Goal: Task Accomplishment & Management: Manage account settings

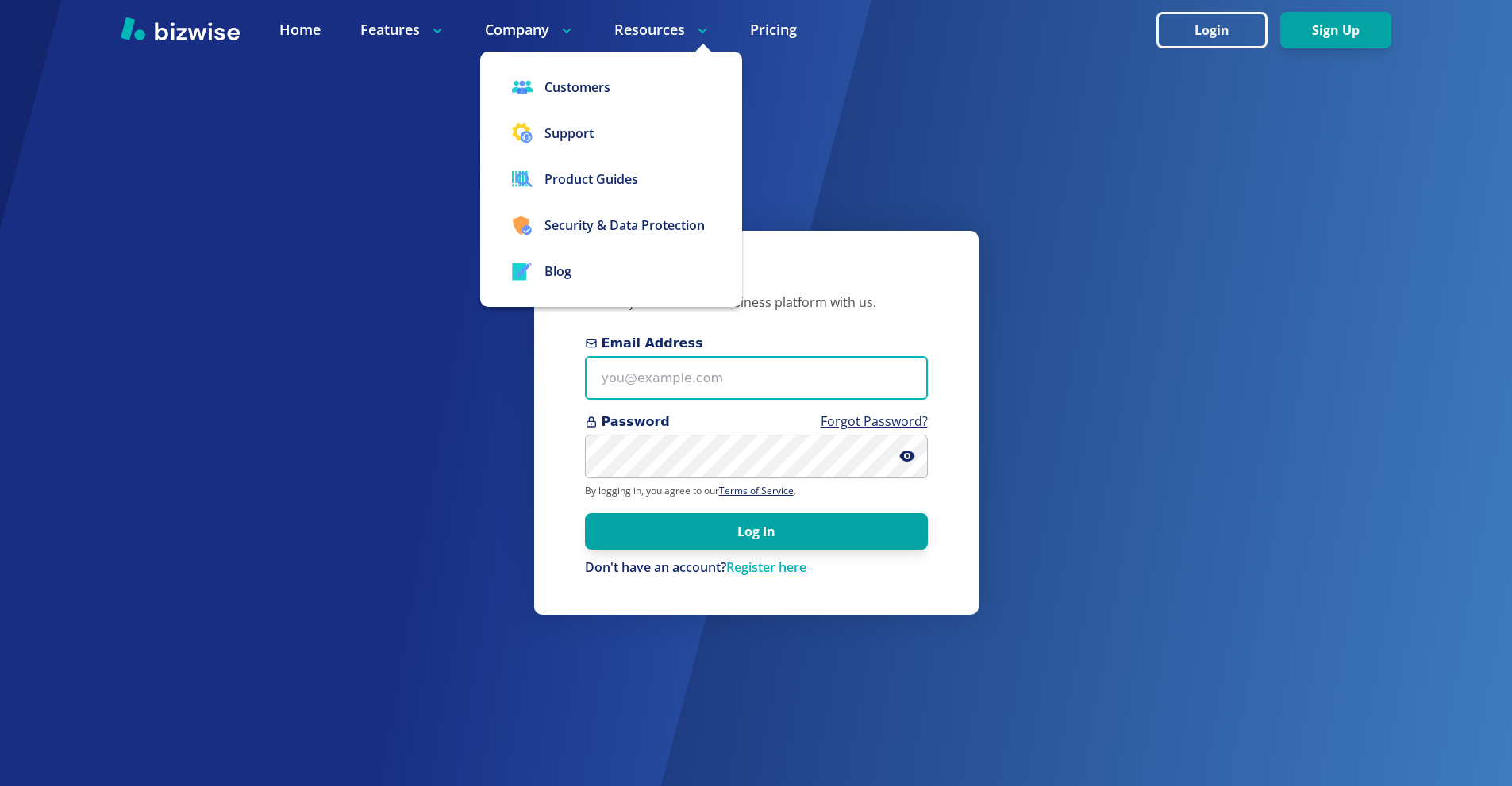
click at [709, 370] on input "Email Address" at bounding box center [756, 377] width 343 height 44
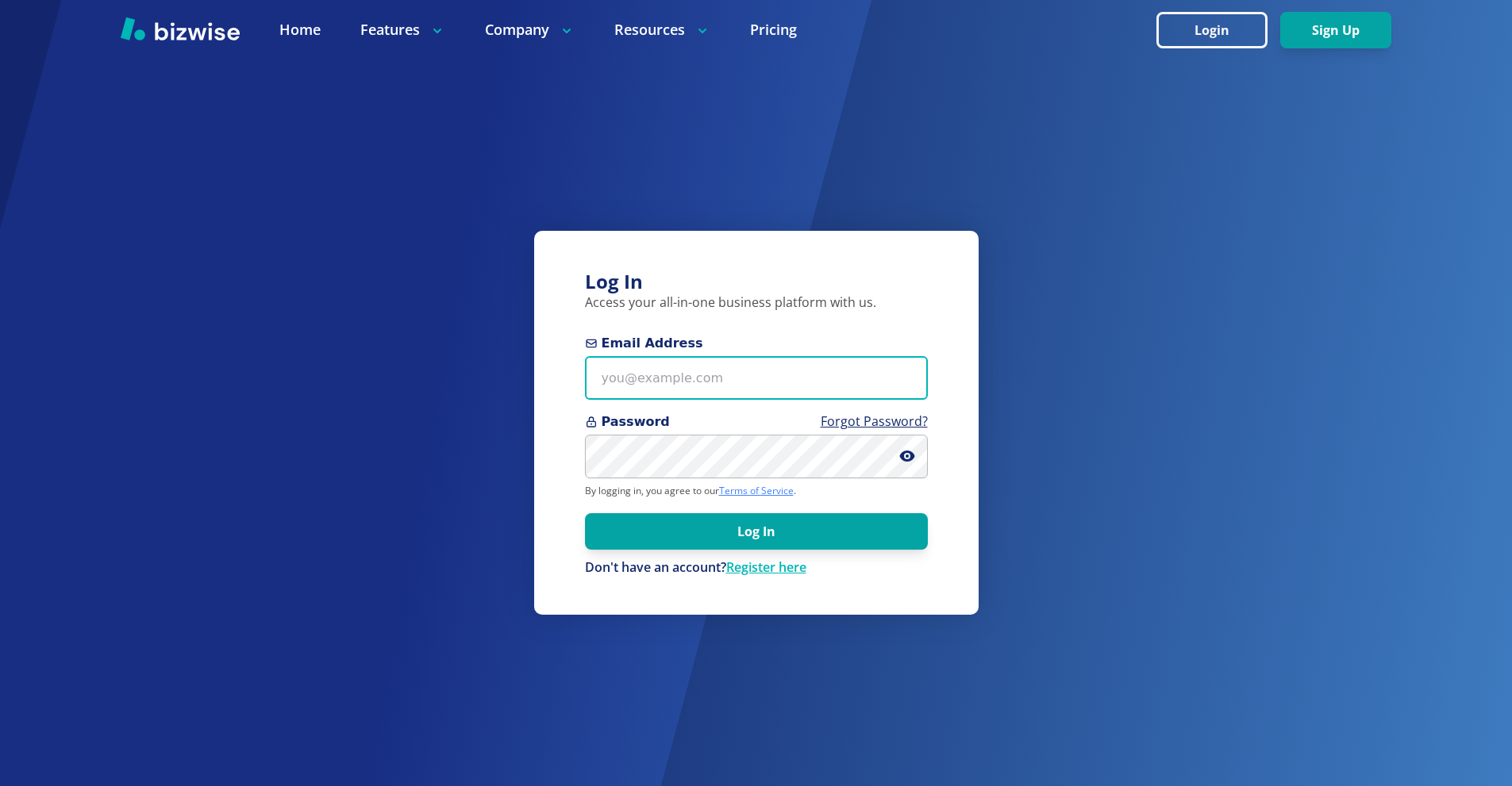
paste input "thomascarterone@gmail.com"
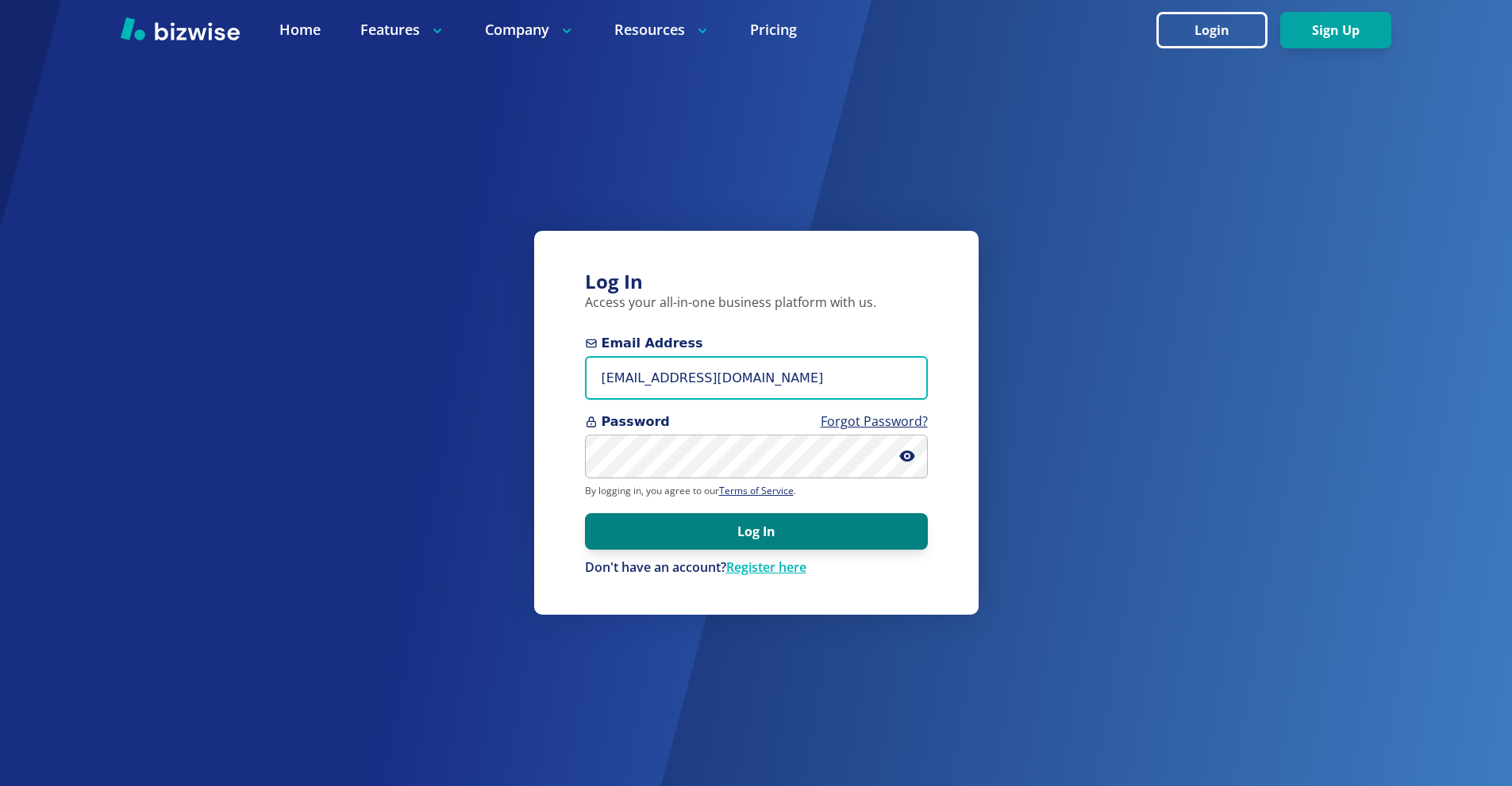
type input "thomascarterone@gmail.com"
click at [758, 536] on button "Log In" at bounding box center [756, 531] width 343 height 36
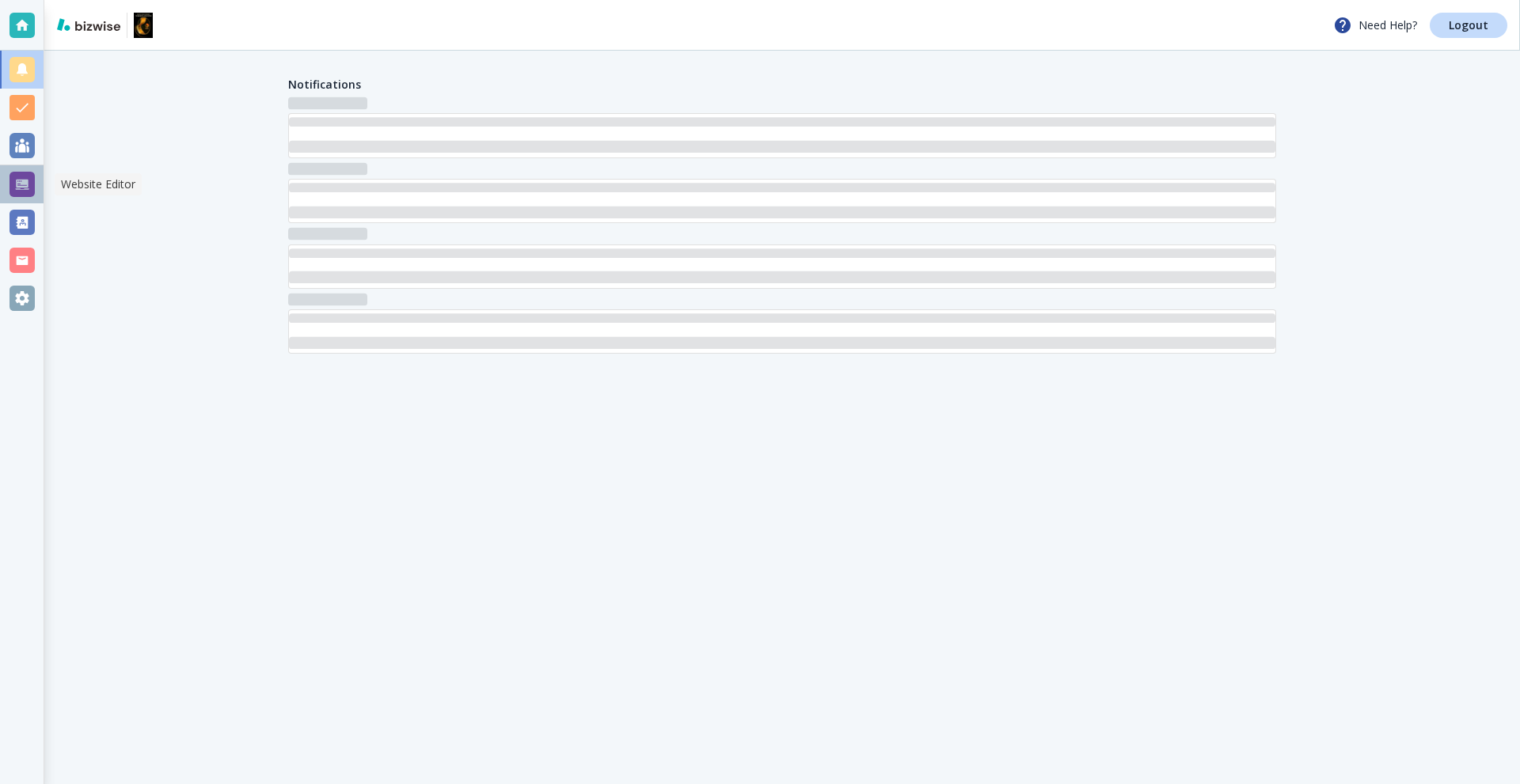
click at [25, 184] on div at bounding box center [22, 184] width 25 height 25
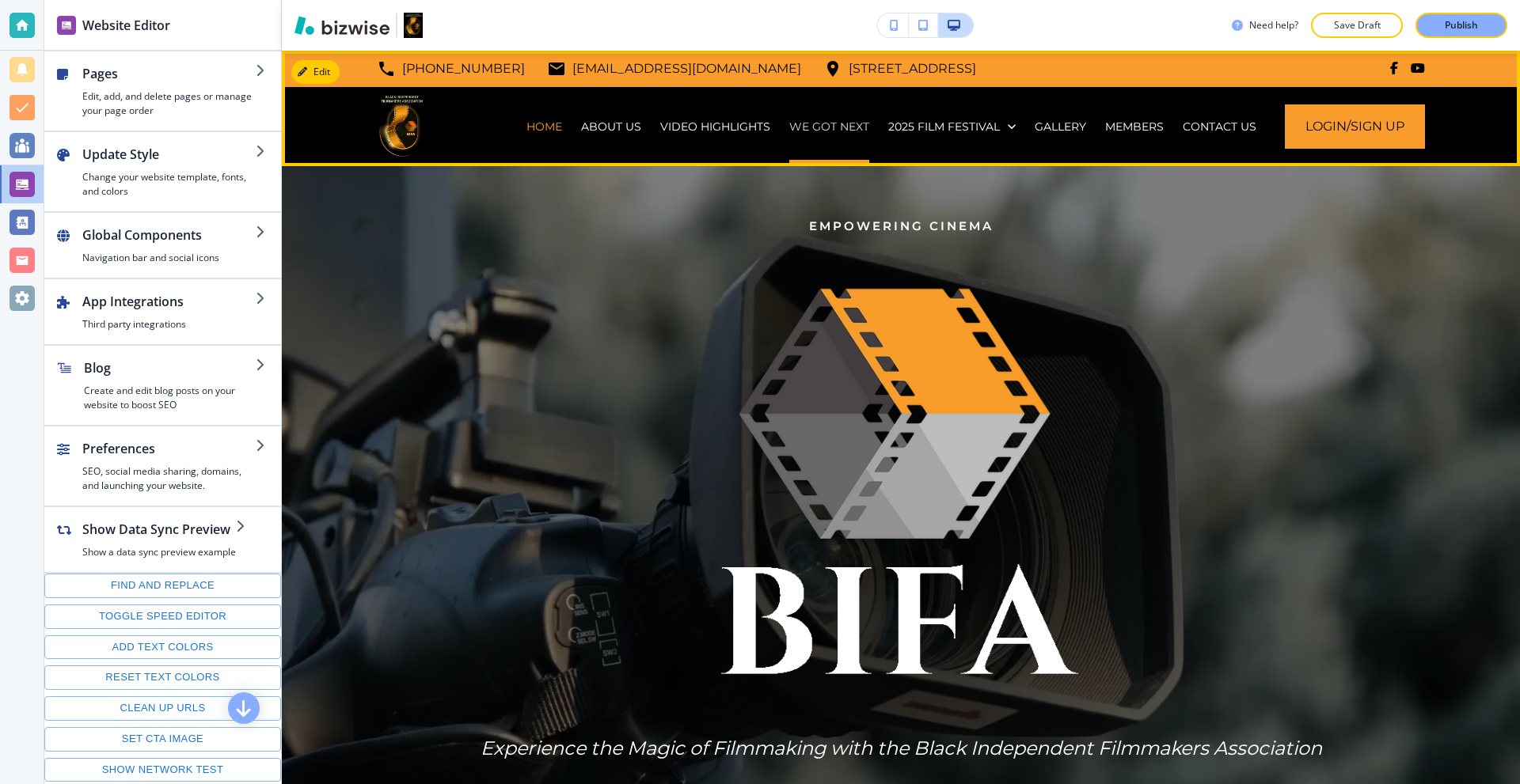
click at [810, 121] on p "WE GOT NEXT" at bounding box center [829, 127] width 80 height 16
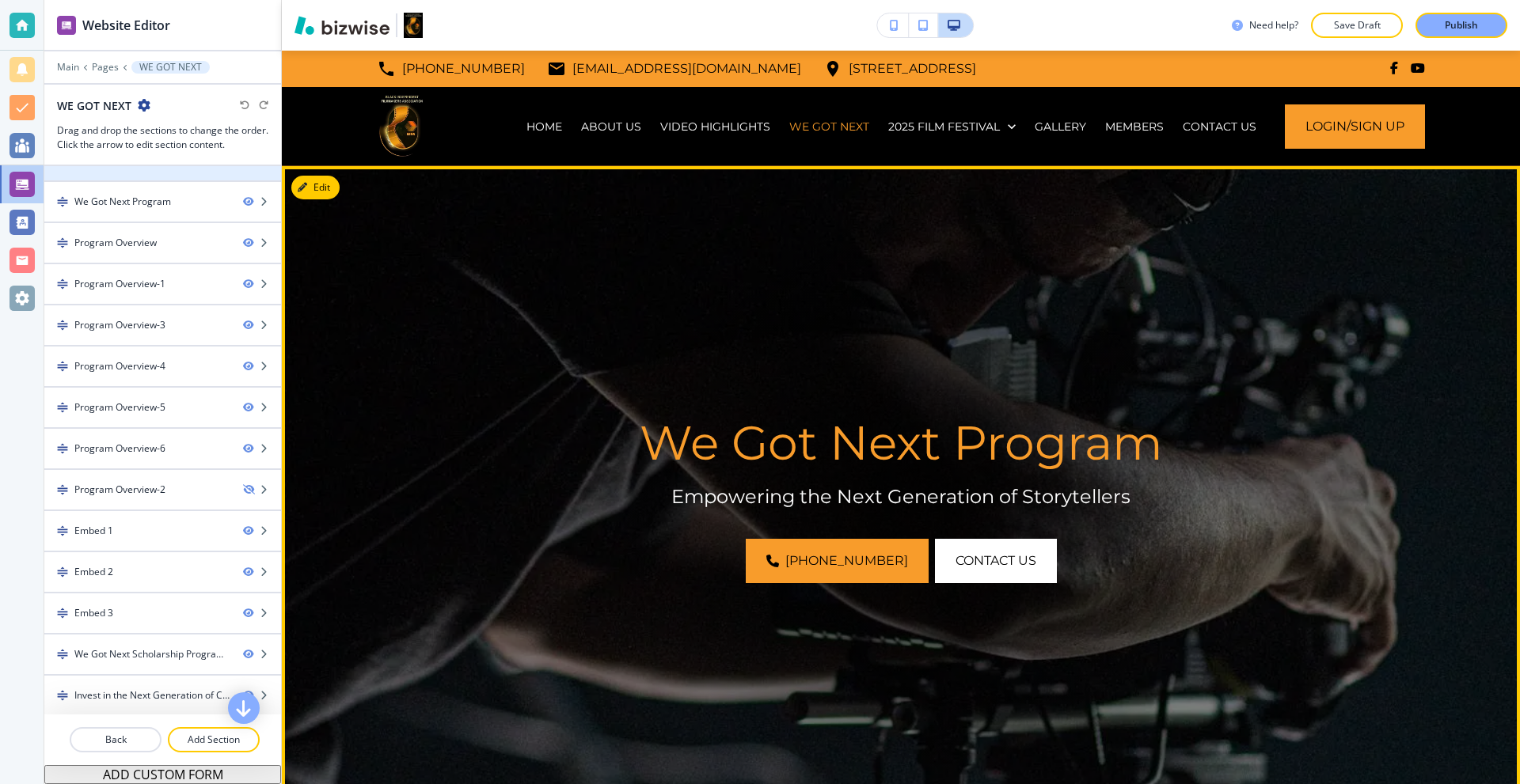
scroll to position [69, 0]
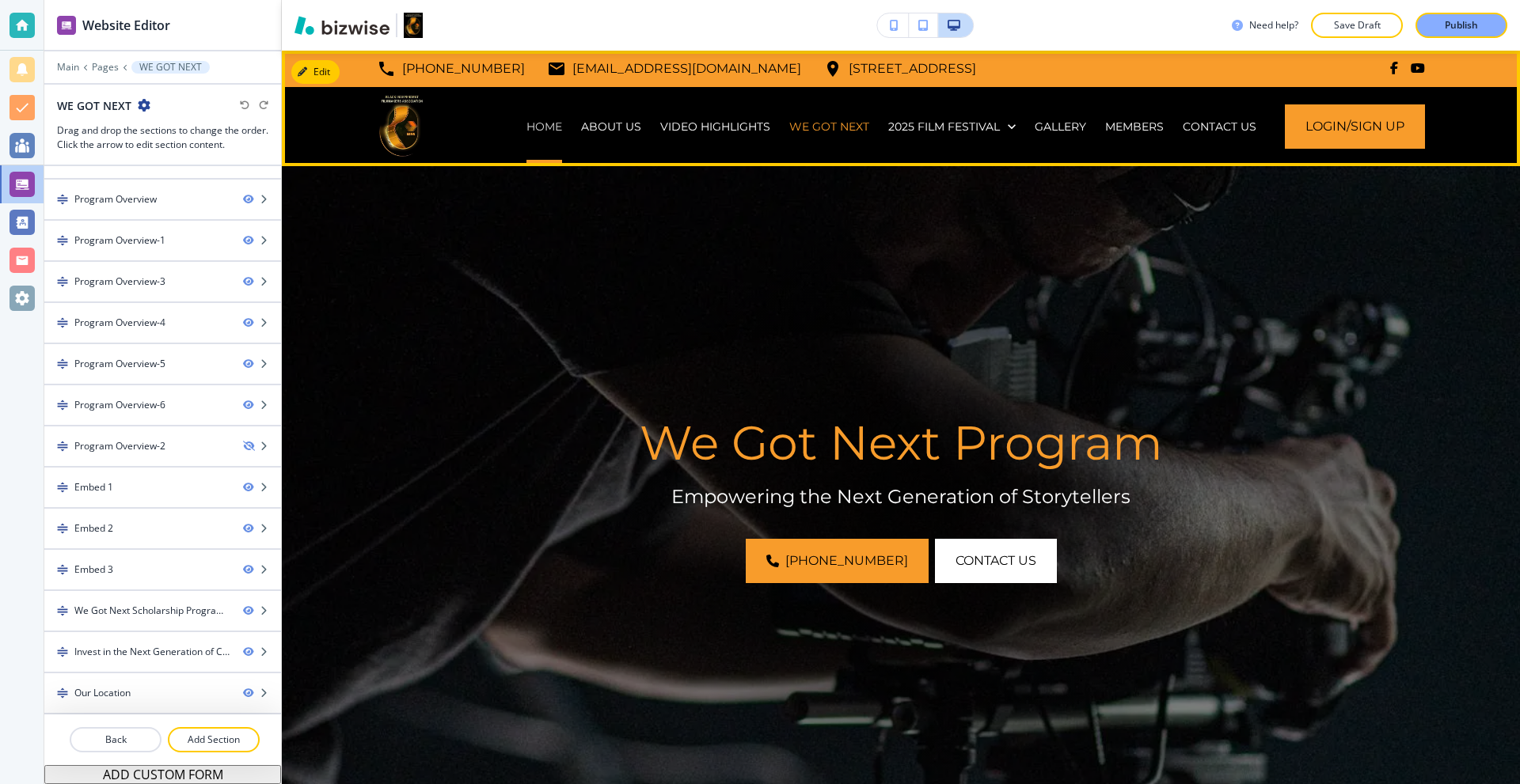
click at [542, 128] on p "HOME" at bounding box center [544, 127] width 36 height 16
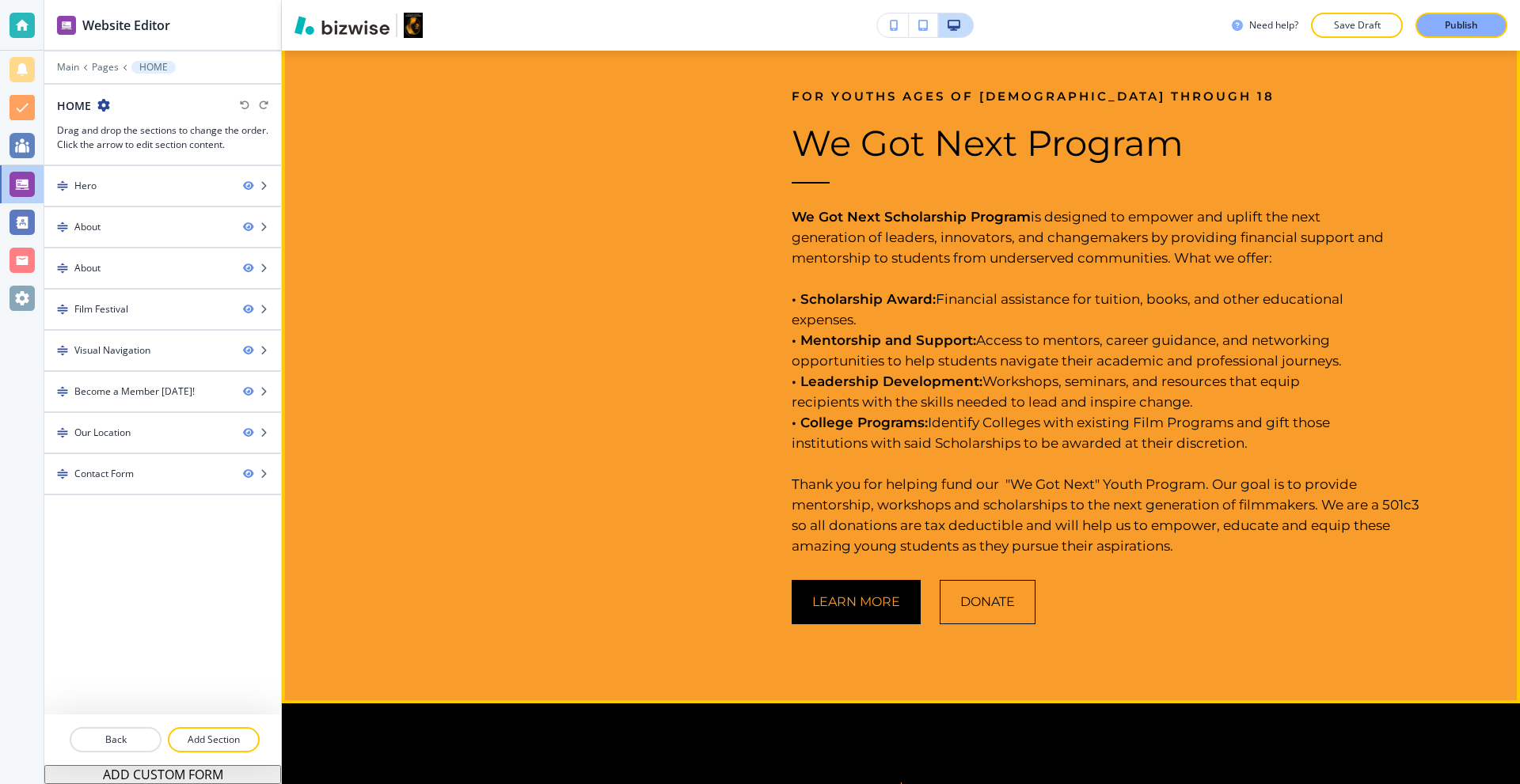
scroll to position [1821, 0]
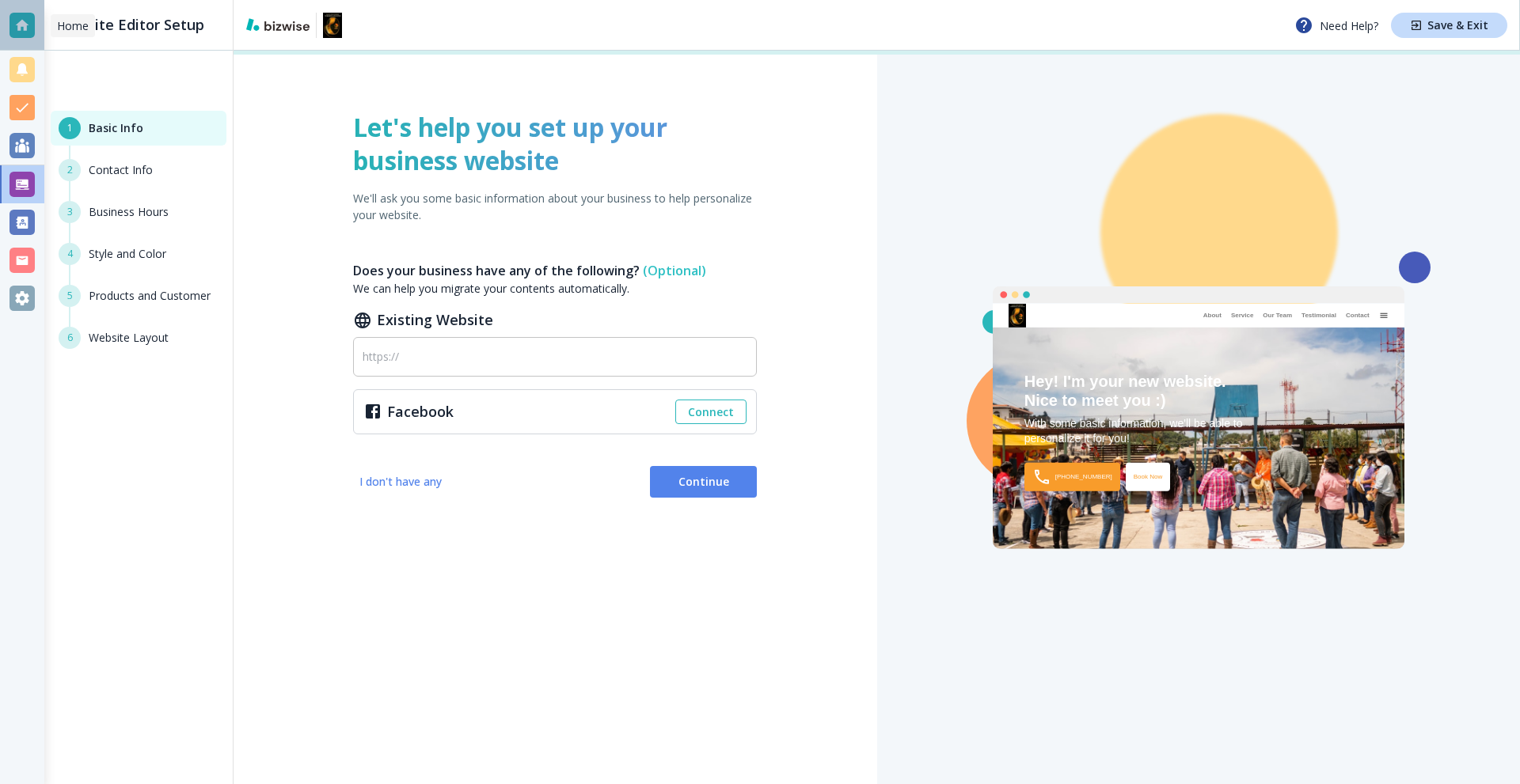
click at [19, 29] on div at bounding box center [22, 25] width 25 height 25
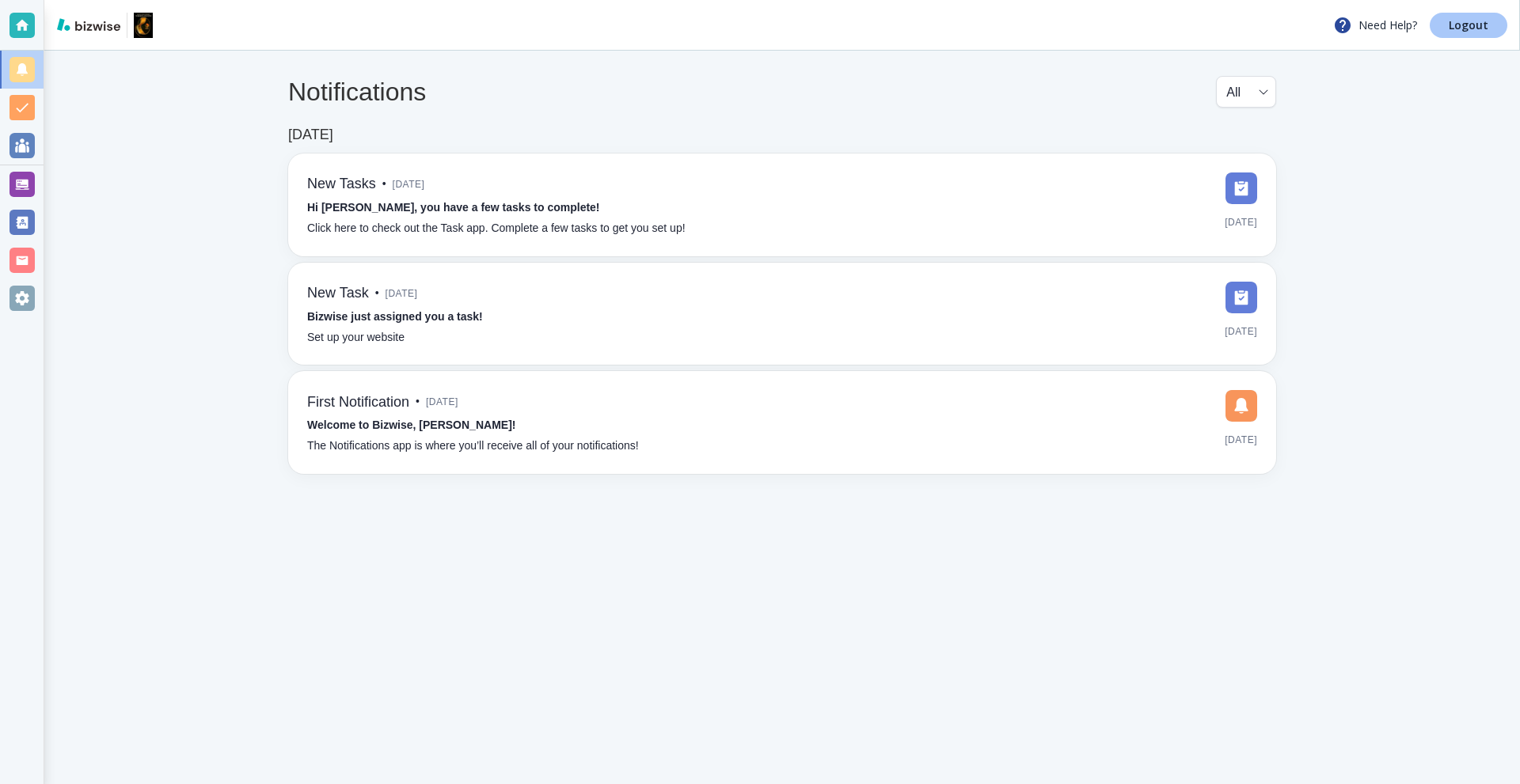
click at [1447, 25] on link "Logout" at bounding box center [1469, 25] width 78 height 25
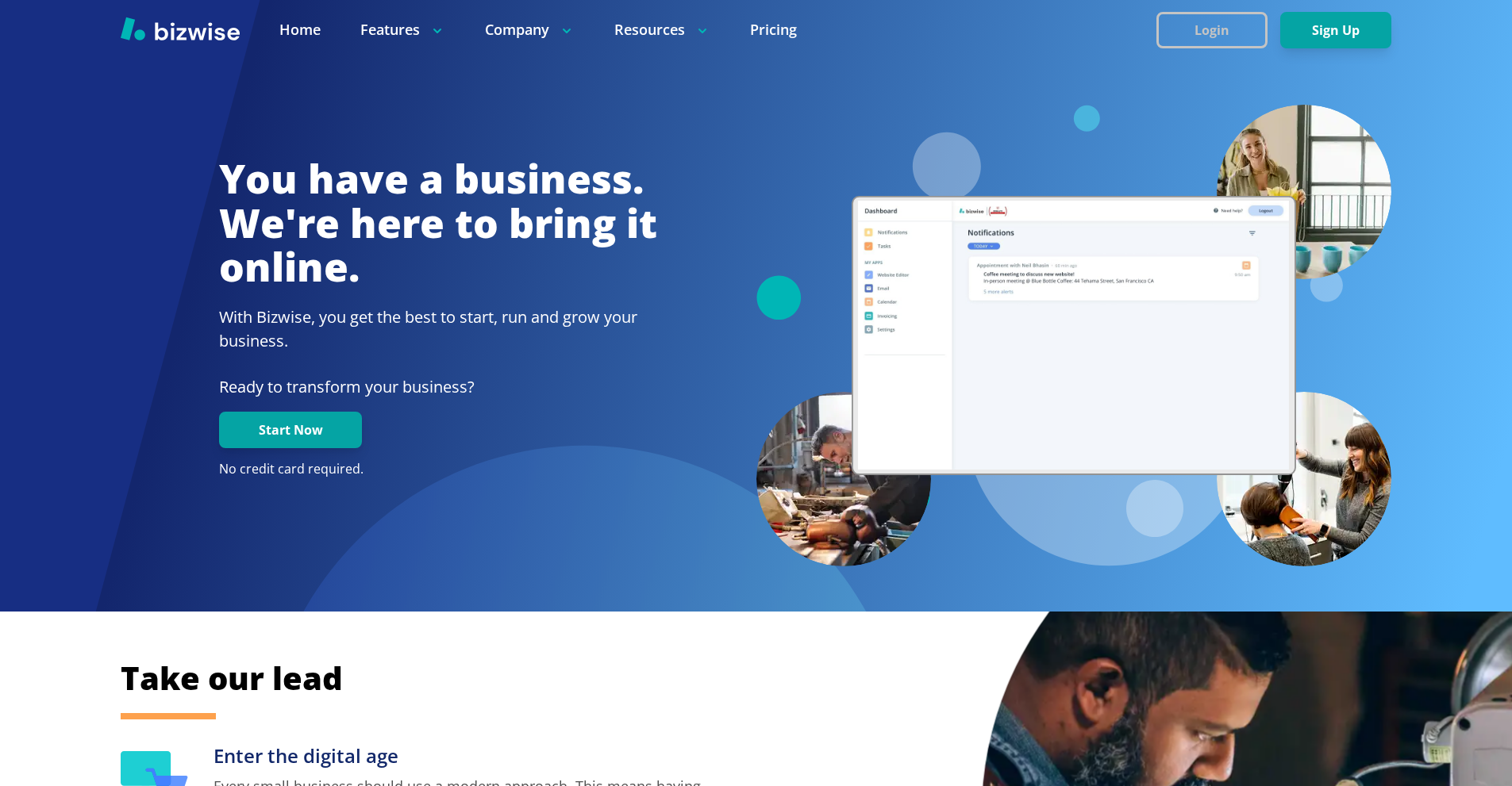
click at [1178, 29] on button "Login" at bounding box center [1213, 29] width 111 height 36
